Goal: Task Accomplishment & Management: Use online tool/utility

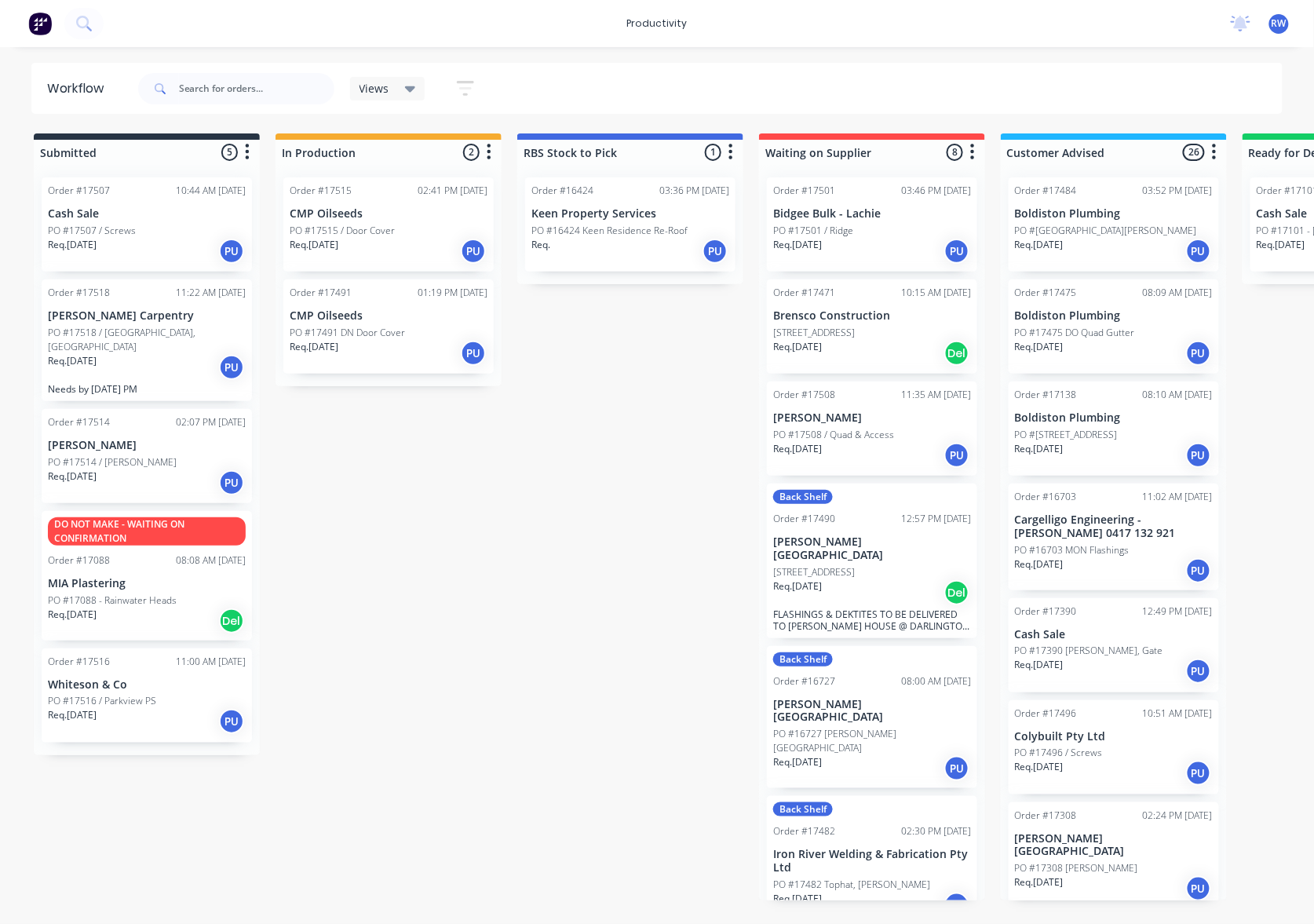
click at [185, 470] on div "Req. 09/09/25 PU" at bounding box center [147, 483] width 198 height 27
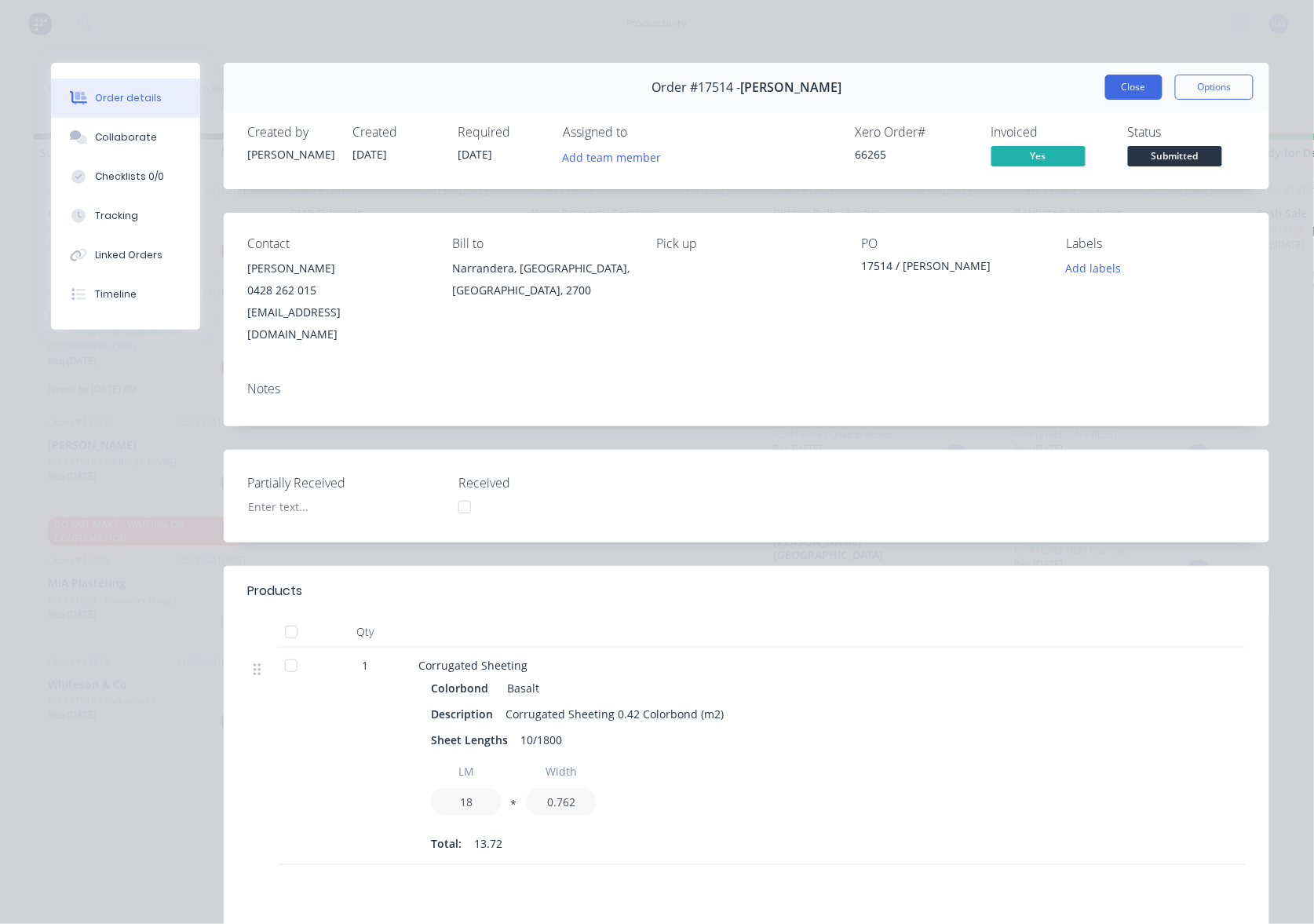
click at [1107, 85] on button "Close" at bounding box center [1133, 88] width 58 height 25
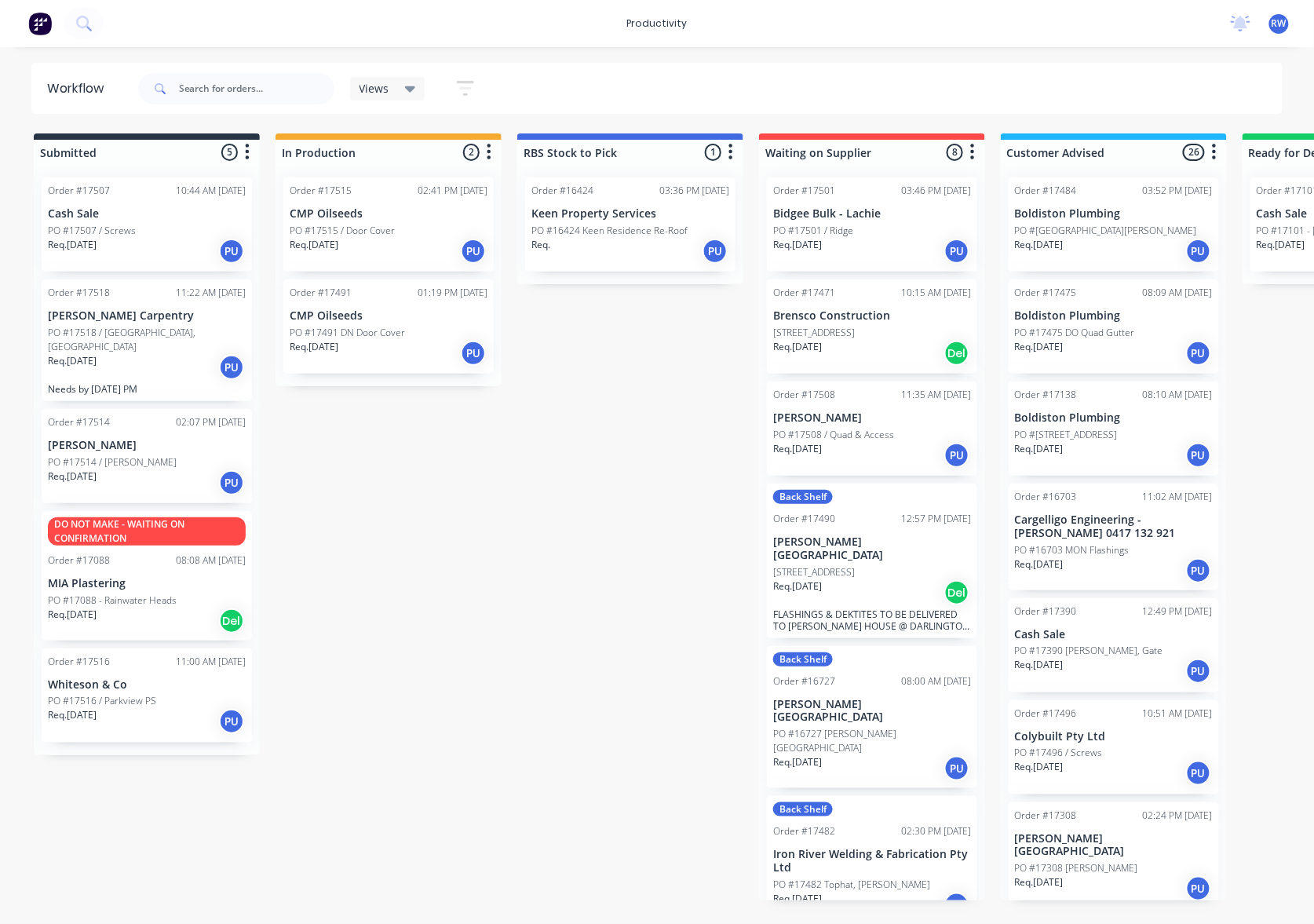
click at [154, 354] on div "Req. 10/09/25 PU" at bounding box center [147, 367] width 198 height 27
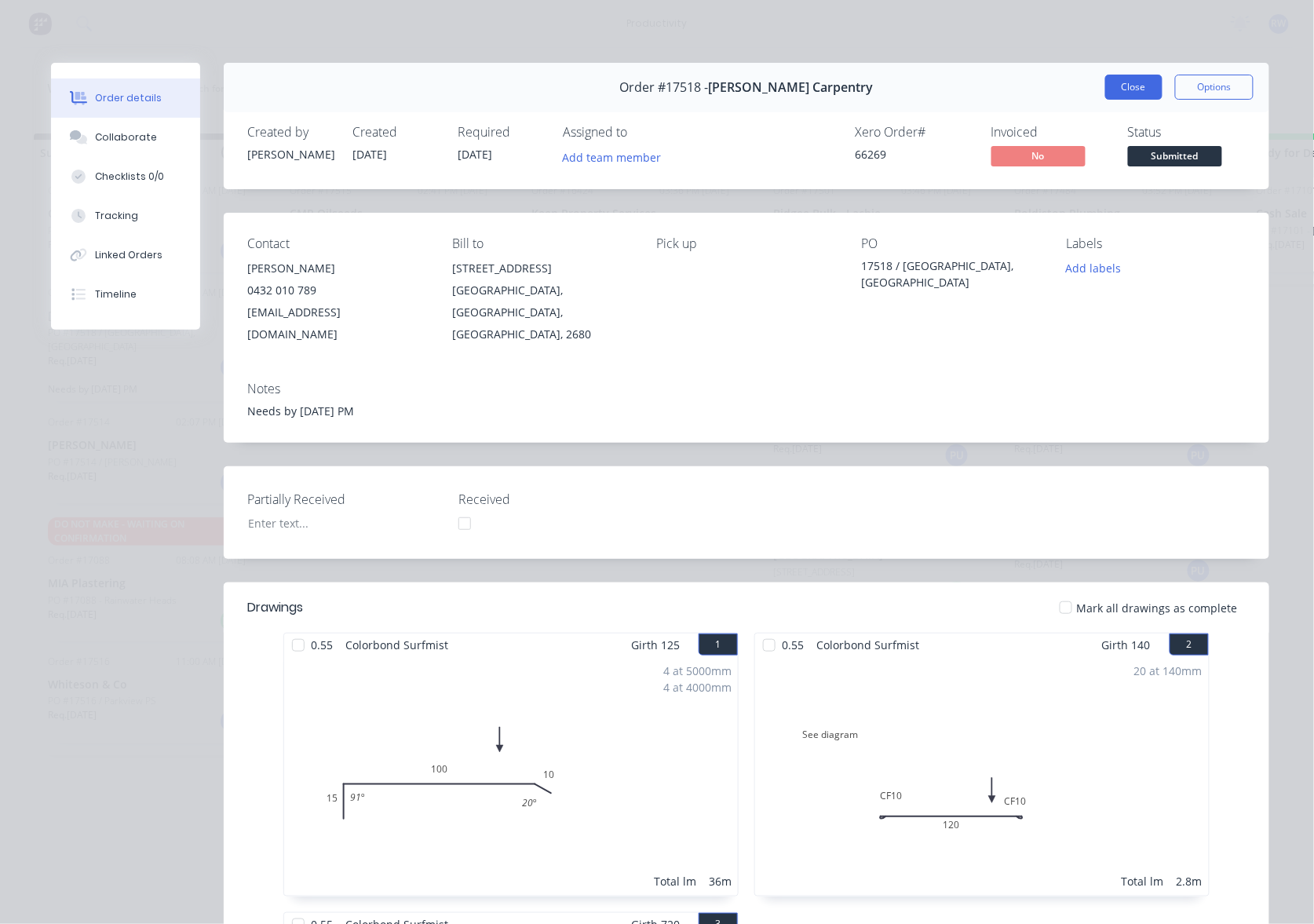
click at [1118, 87] on button "Close" at bounding box center [1133, 88] width 58 height 25
